Goal: Transaction & Acquisition: Purchase product/service

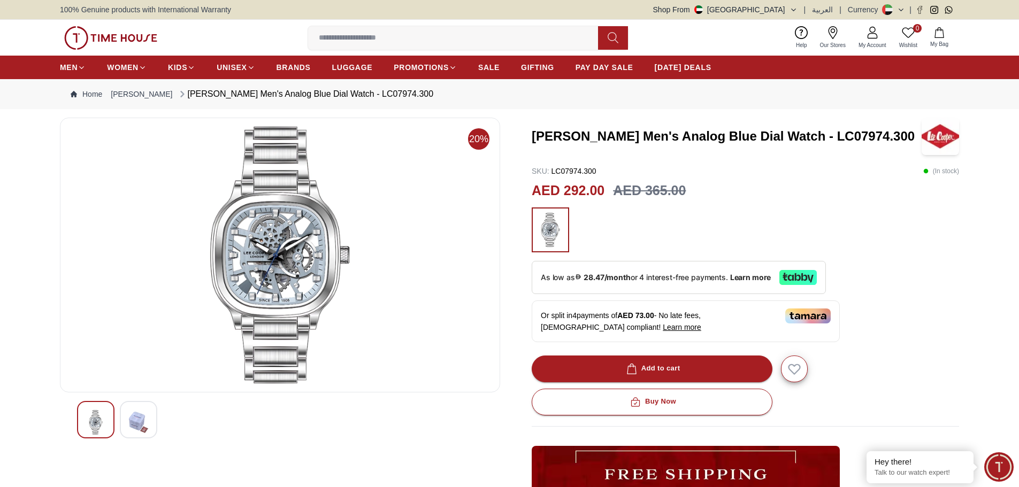
click at [141, 425] on img at bounding box center [138, 422] width 19 height 25
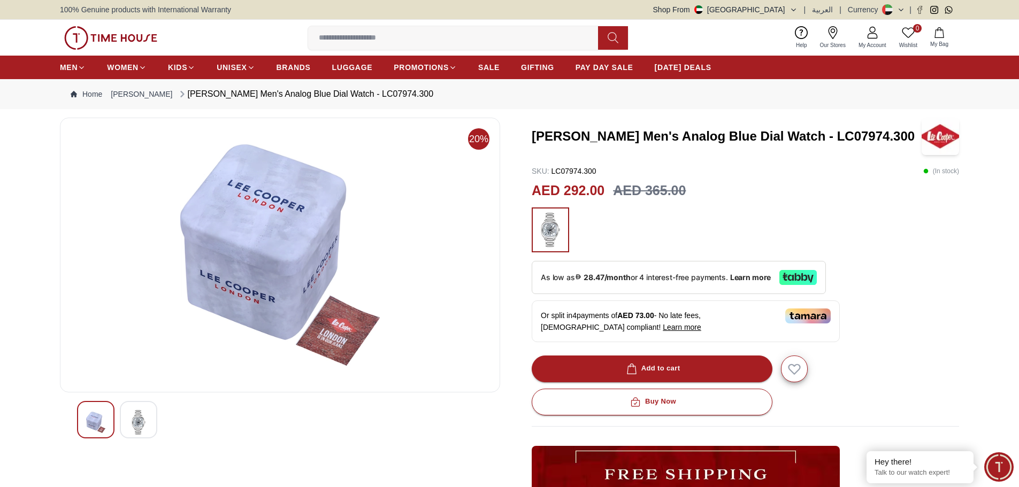
click at [270, 256] on img at bounding box center [280, 255] width 422 height 257
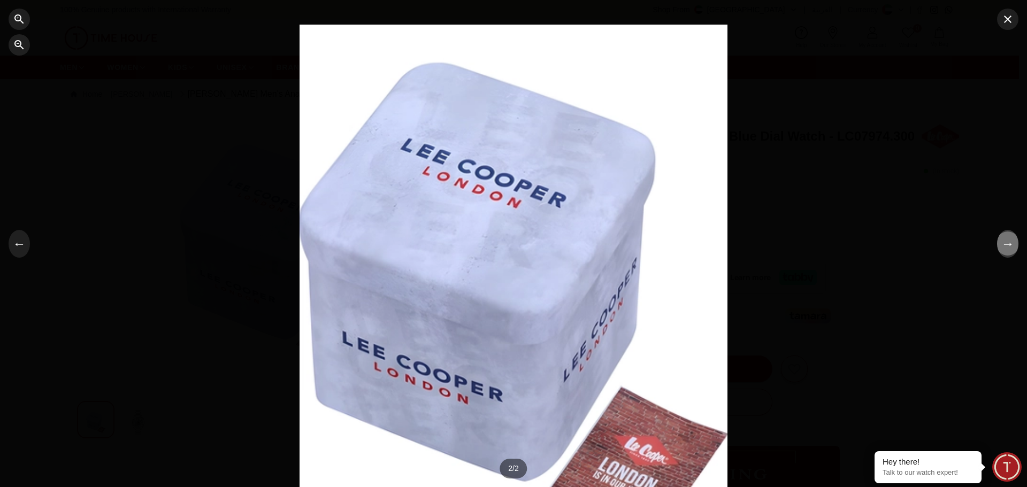
click at [1009, 253] on button "→" at bounding box center [1007, 244] width 21 height 28
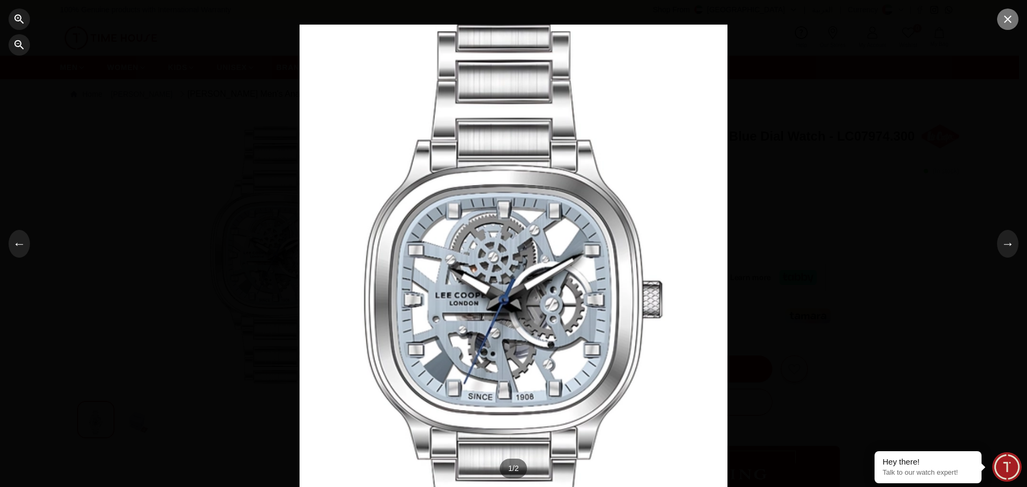
click at [1014, 20] on icon "button" at bounding box center [1007, 19] width 13 height 13
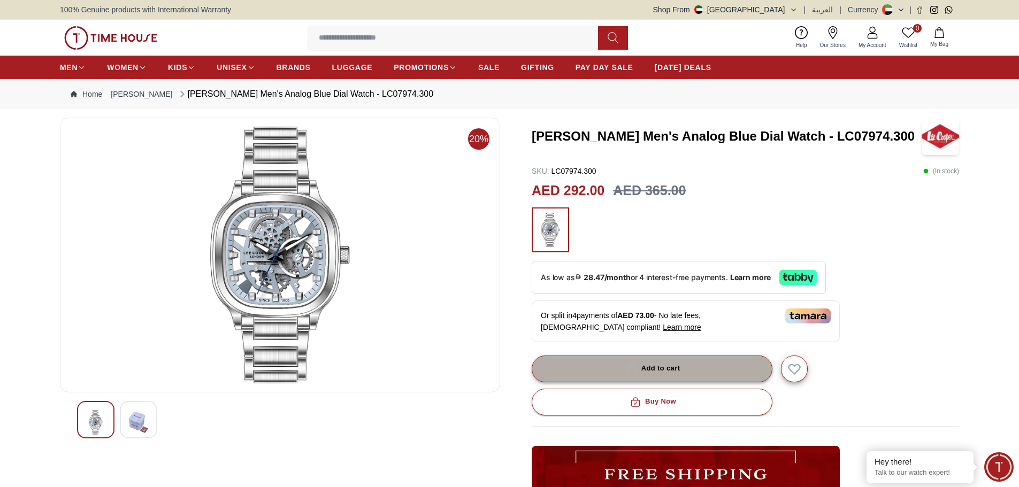
click at [623, 362] on button "Add to cart" at bounding box center [652, 369] width 241 height 27
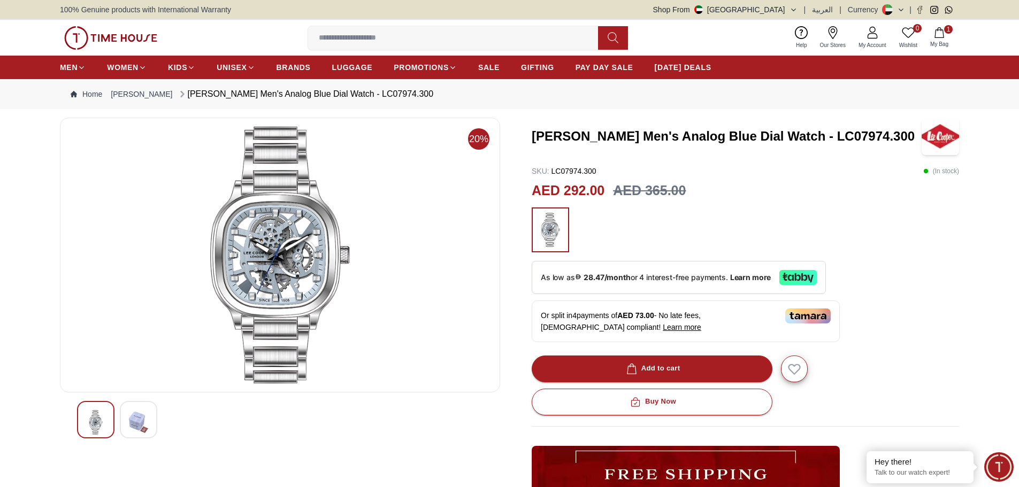
click at [937, 30] on icon "button" at bounding box center [938, 32] width 9 height 11
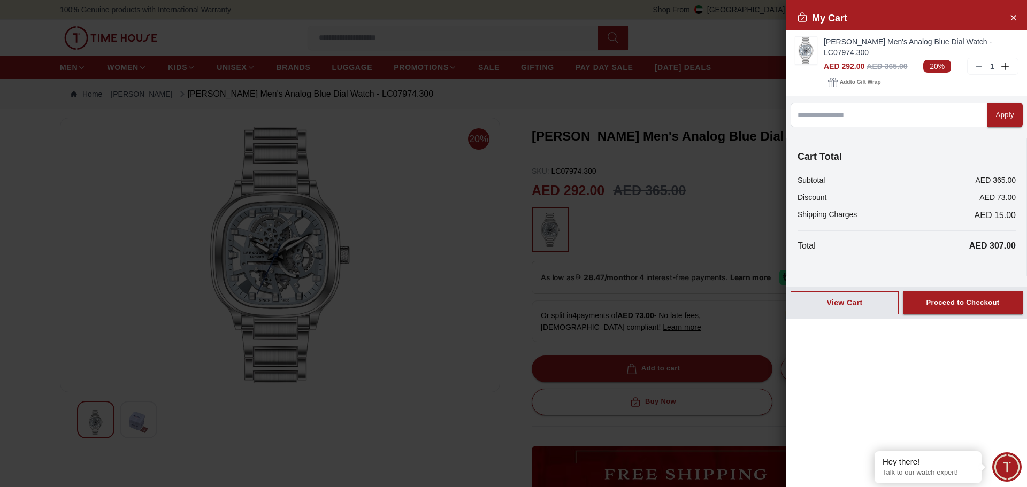
click at [347, 155] on div at bounding box center [513, 243] width 1027 height 487
click at [382, 98] on div at bounding box center [513, 243] width 1027 height 487
click at [1008, 14] on button "Close Account" at bounding box center [1013, 17] width 17 height 17
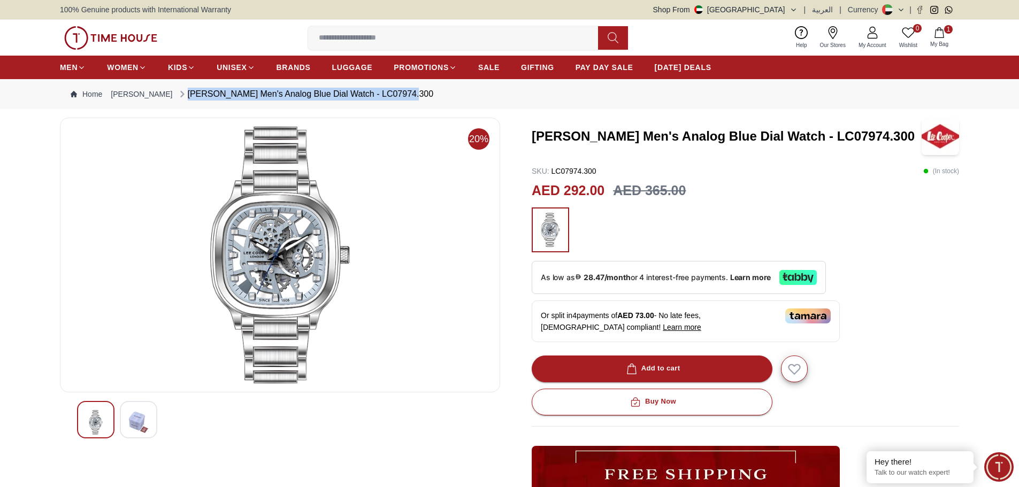
drag, startPoint x: 396, startPoint y: 97, endPoint x: 166, endPoint y: 94, distance: 230.0
click at [166, 94] on nav "Home [PERSON_NAME] [PERSON_NAME] Men's Analog Blue Dial Watch - LC07974.300" at bounding box center [509, 94] width 899 height 30
copy div "[PERSON_NAME] Men's Analog Blue Dial Watch - LC07974.300"
